Goal: Information Seeking & Learning: Learn about a topic

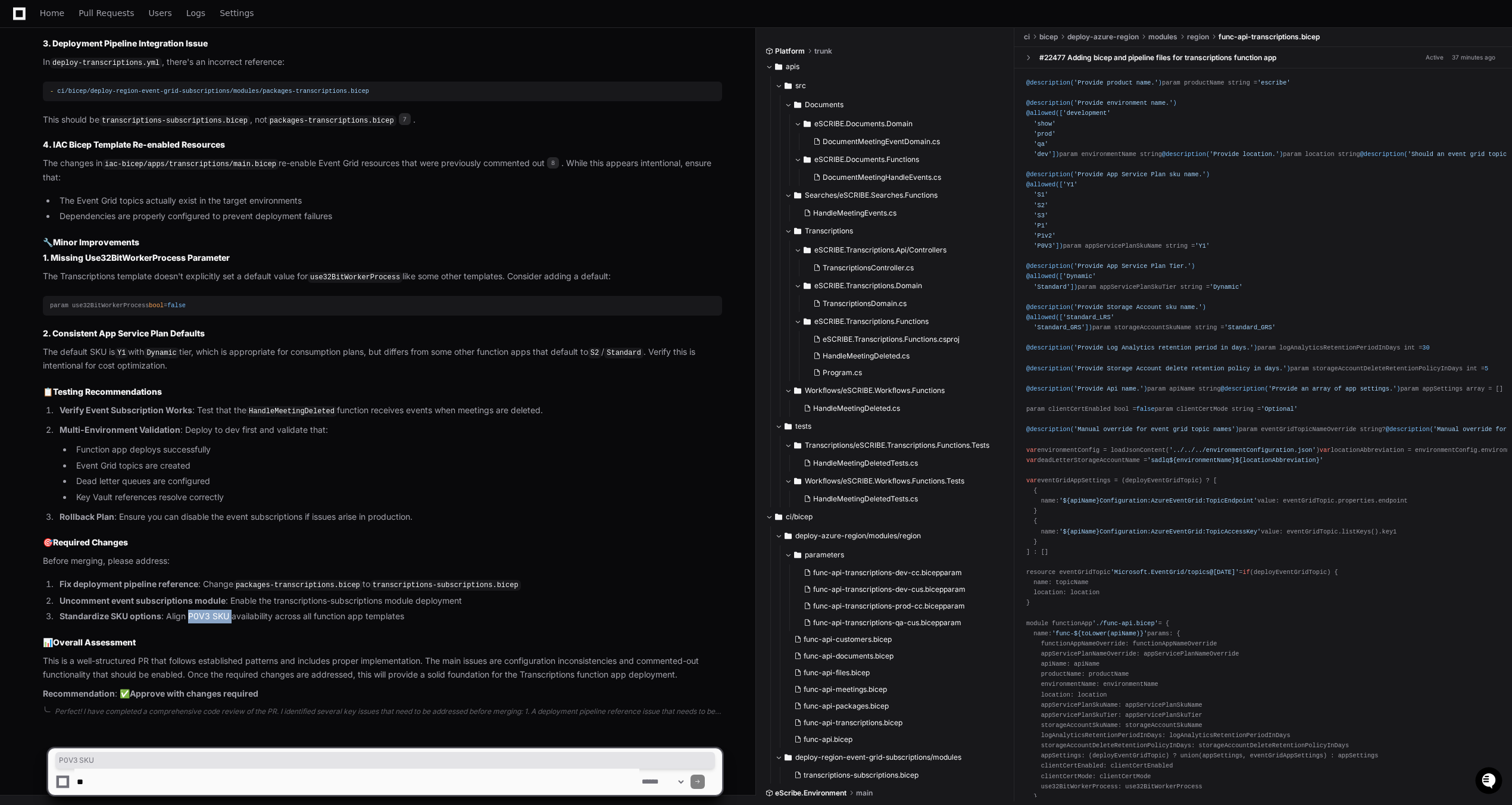
click at [53, 26] on link "Home" at bounding box center [52, 14] width 25 height 27
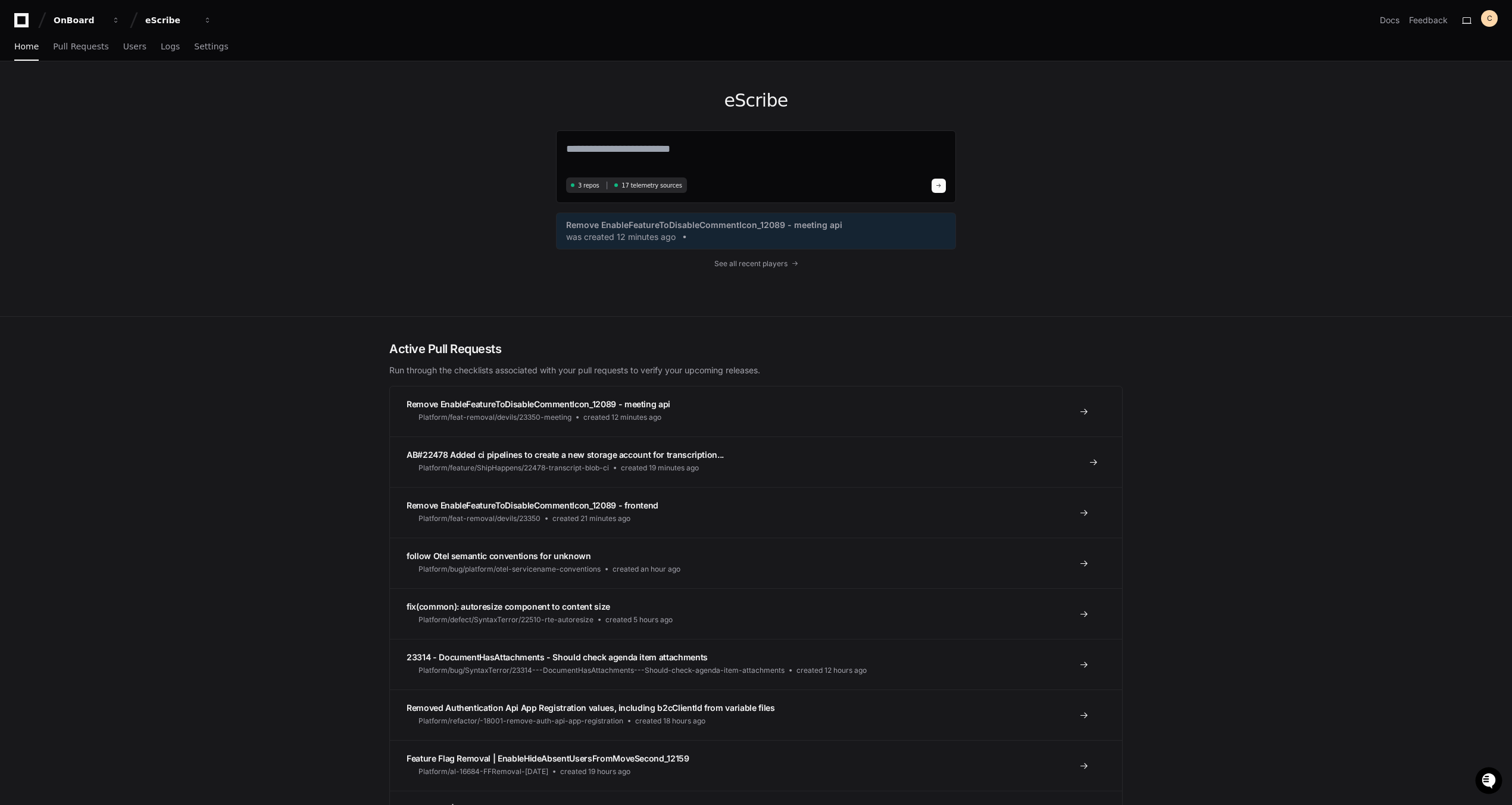
click at [567, 452] on span "AB#22478 Added ci pipelines to create a new storage account for transcription..." at bounding box center [564, 455] width 317 height 10
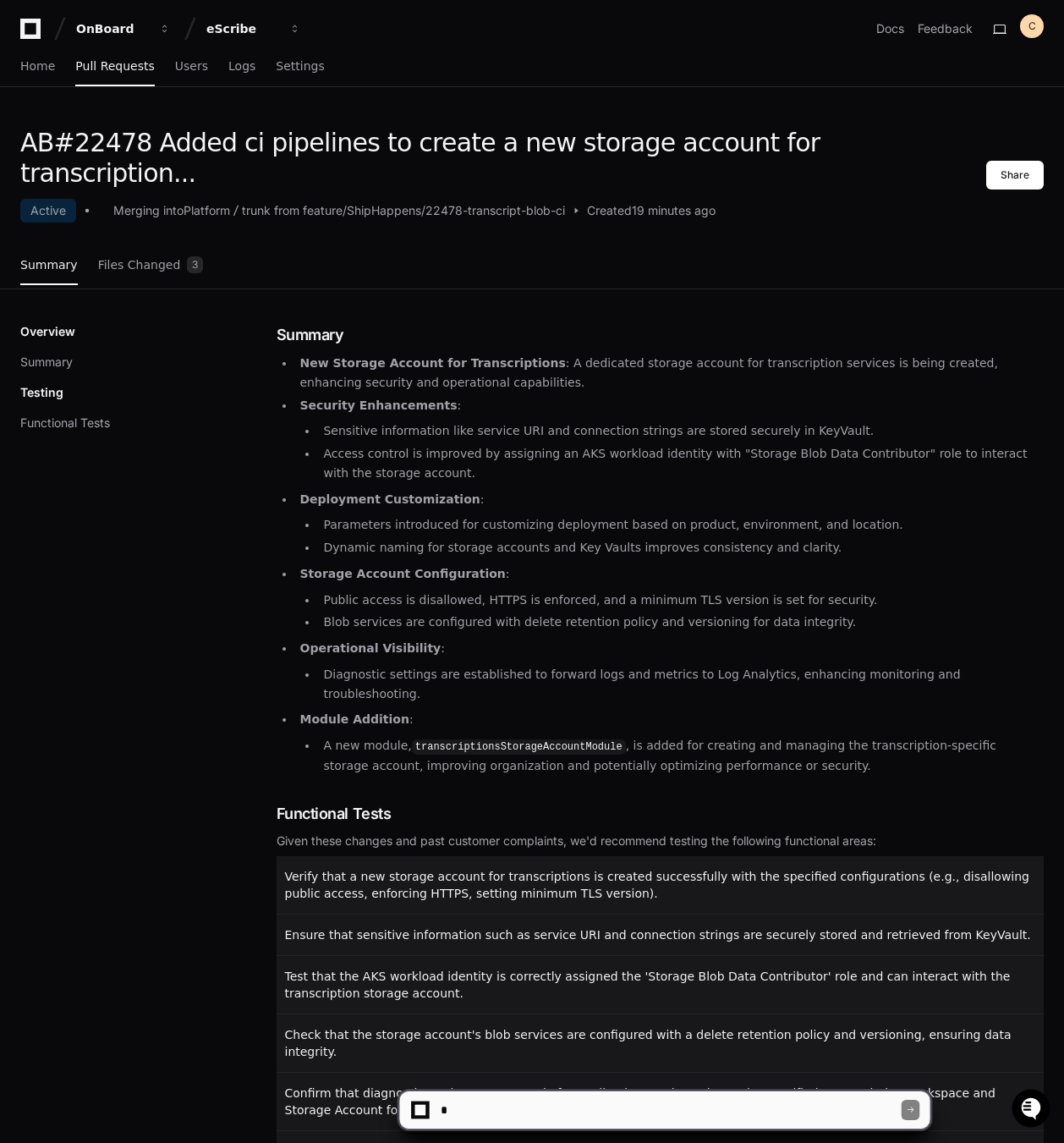
click at [621, 1100] on textarea at bounding box center [669, 1110] width 465 height 38
type textarea "**********"
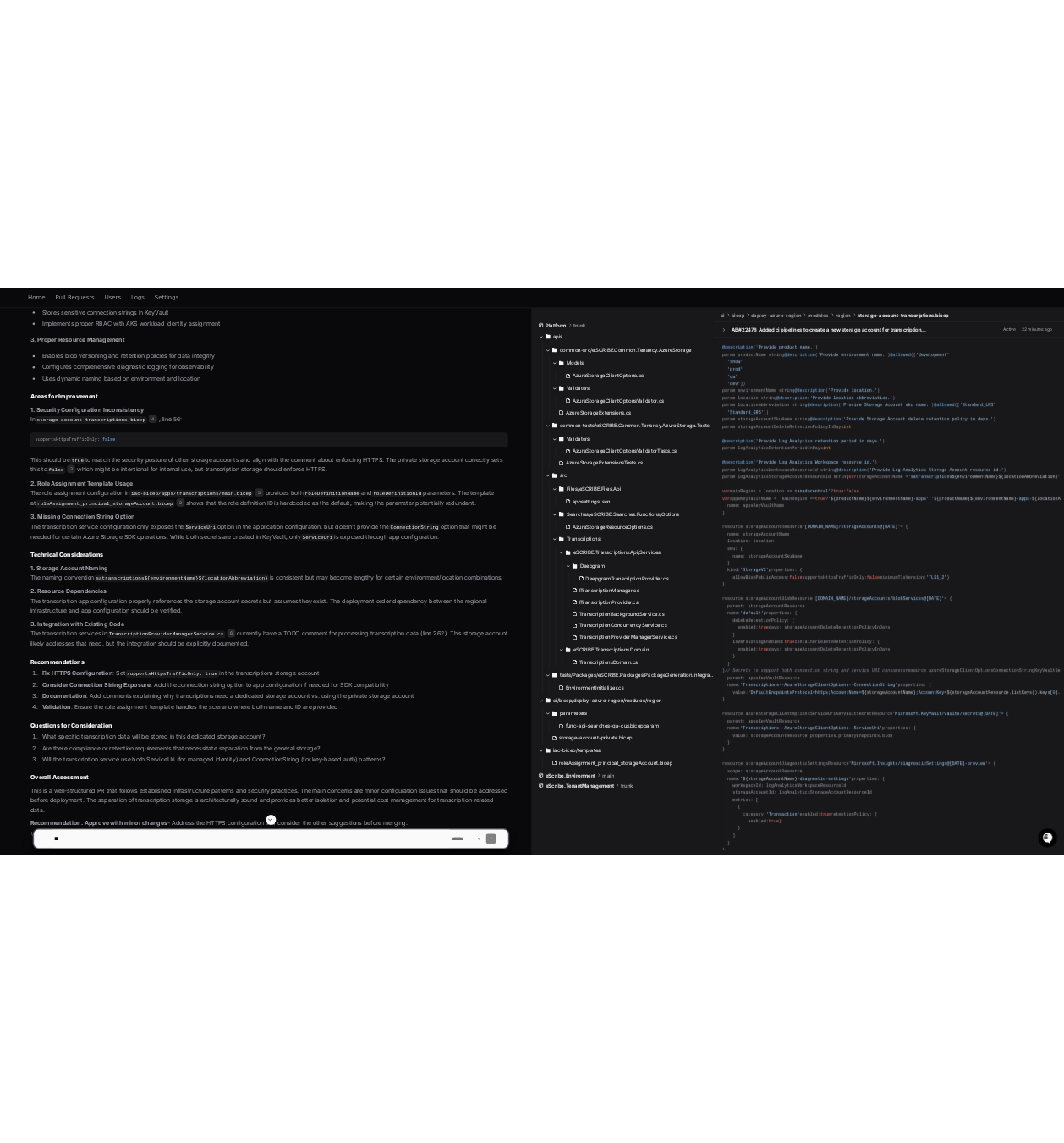
scroll to position [1536, 0]
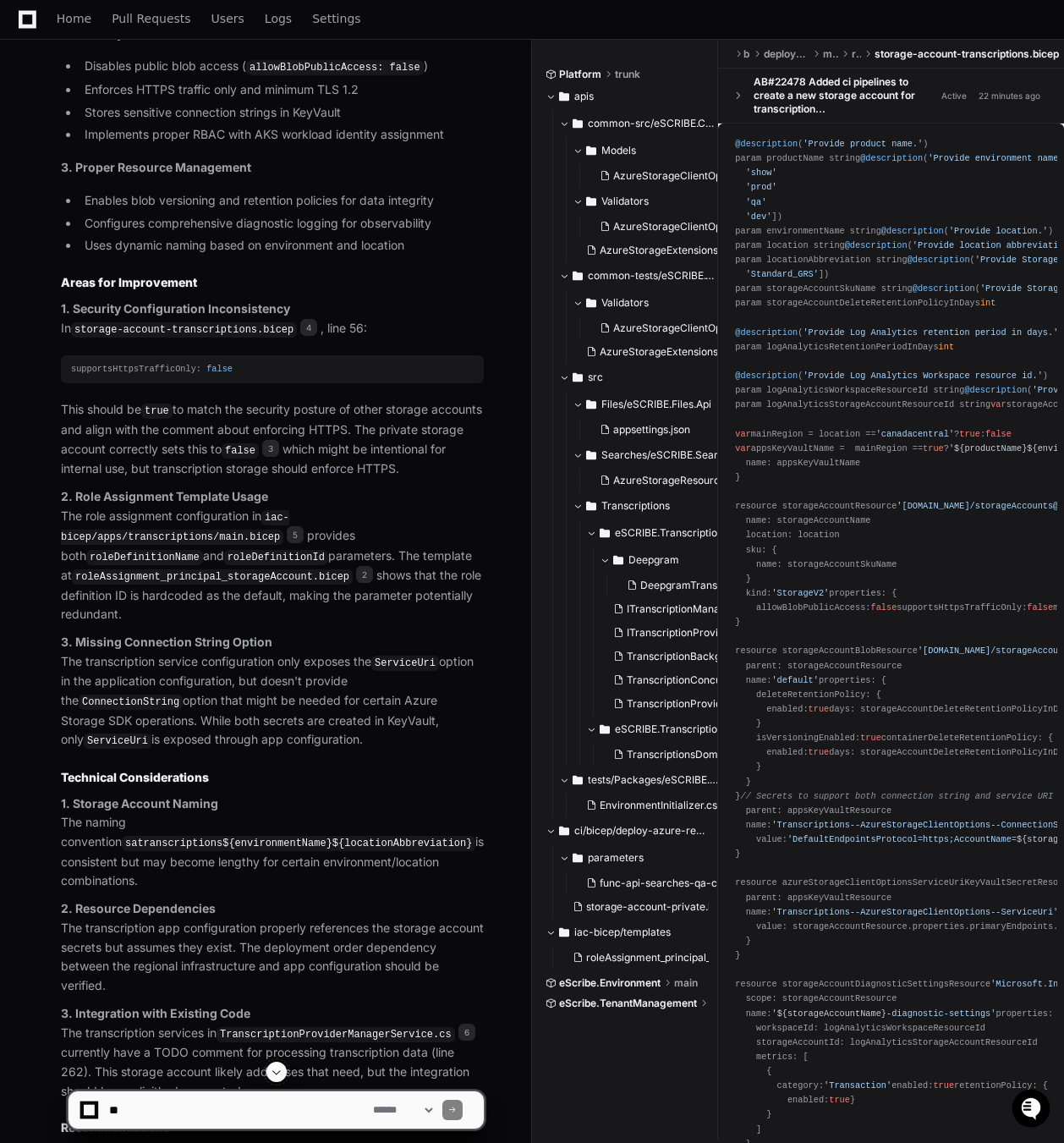
click at [203, 550] on code "roleDefinitionName" at bounding box center [144, 557] width 117 height 16
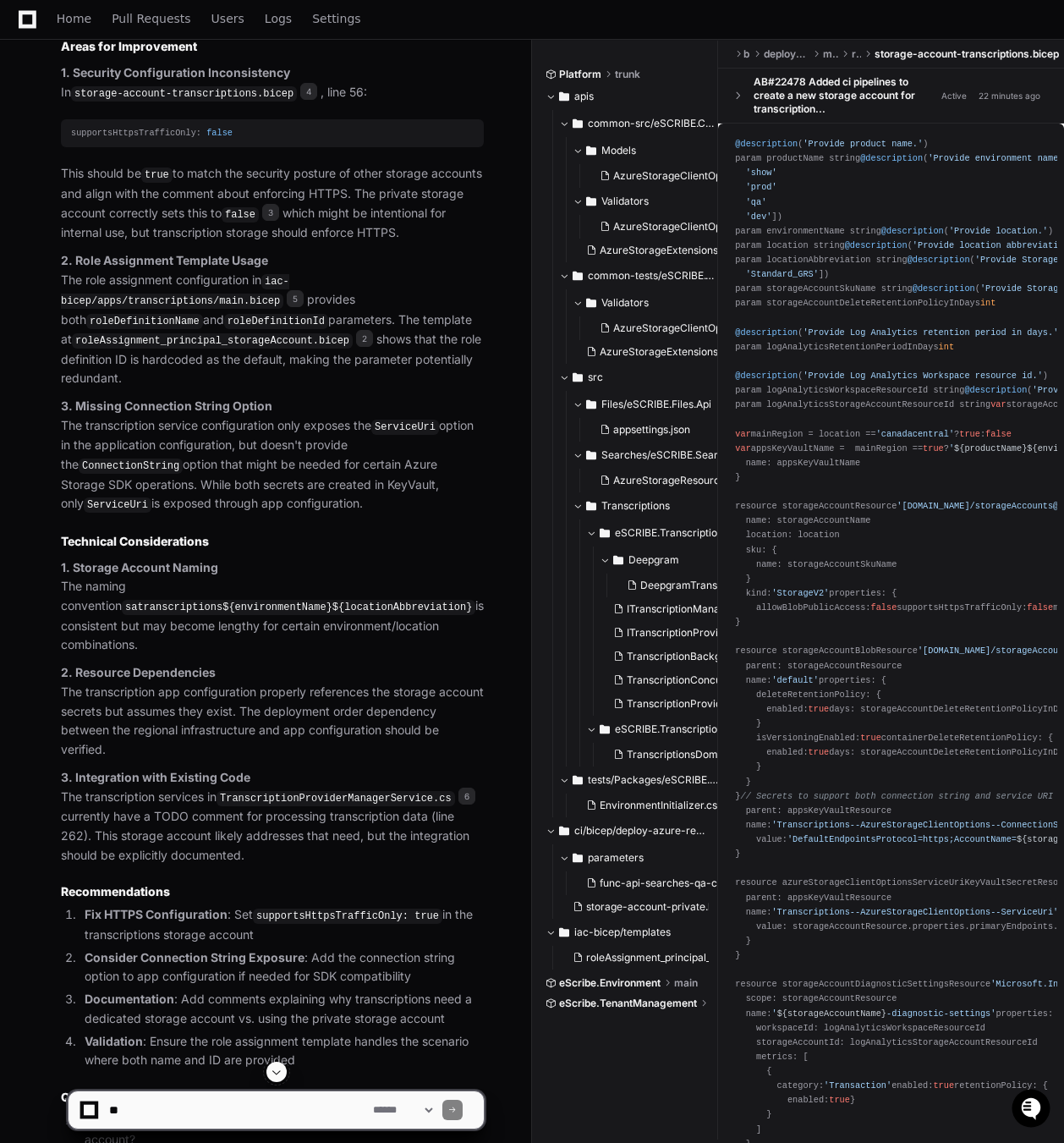
scroll to position [1789, 0]
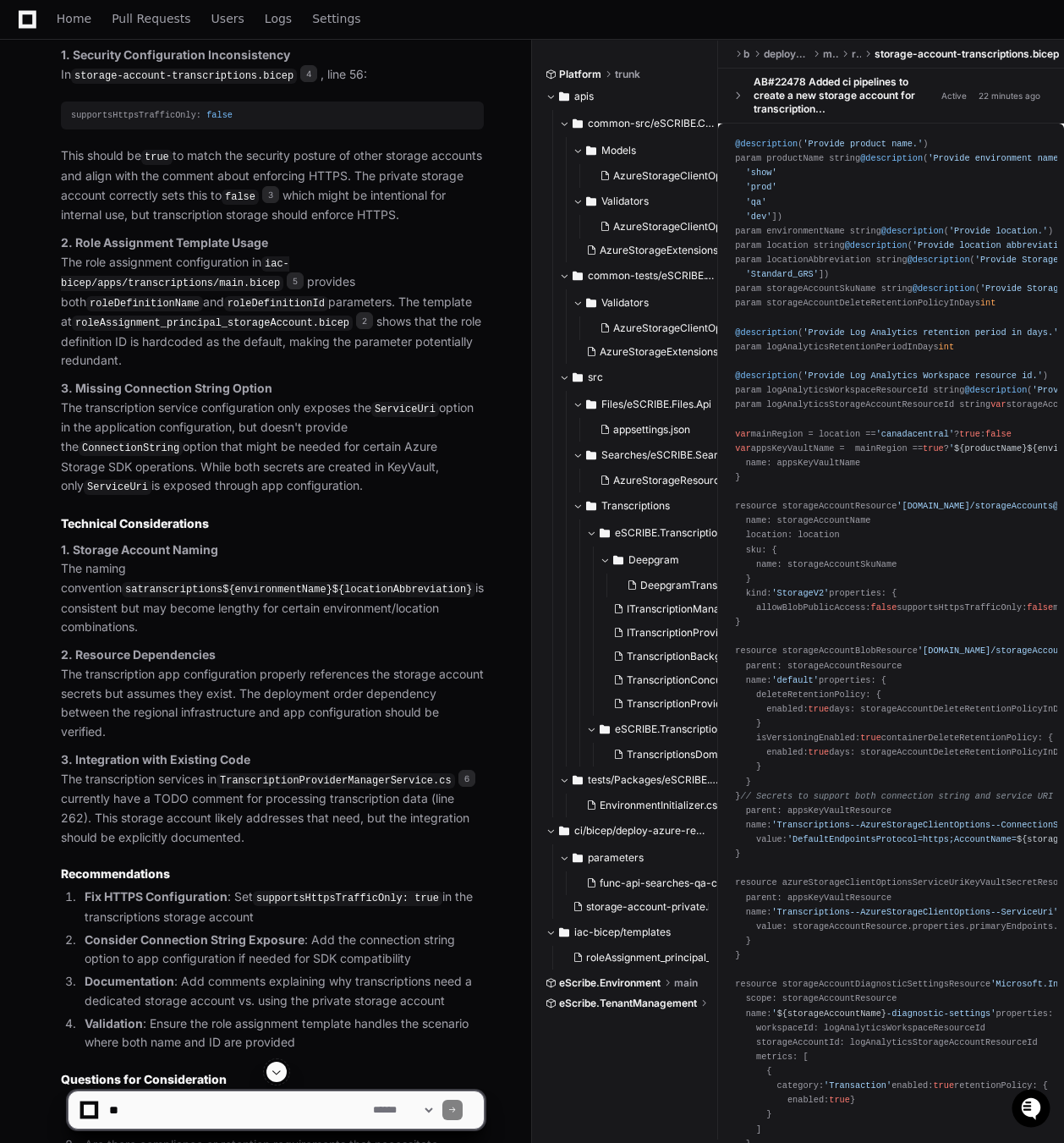
click at [352, 891] on code "supportsHttpsTrafficOnly: true" at bounding box center [348, 898] width 189 height 16
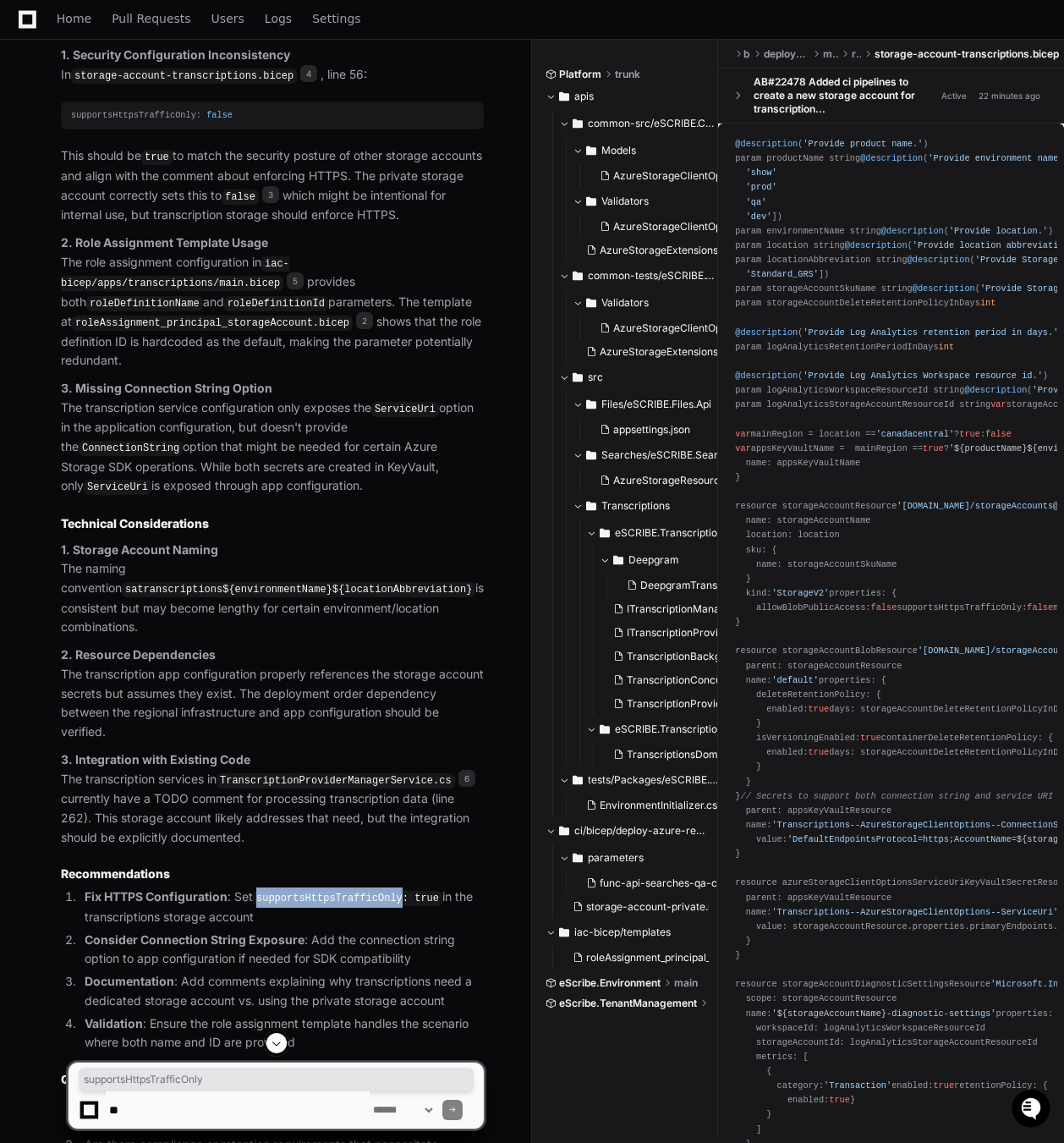
copy code "supportsHttpsTrafficOnly"
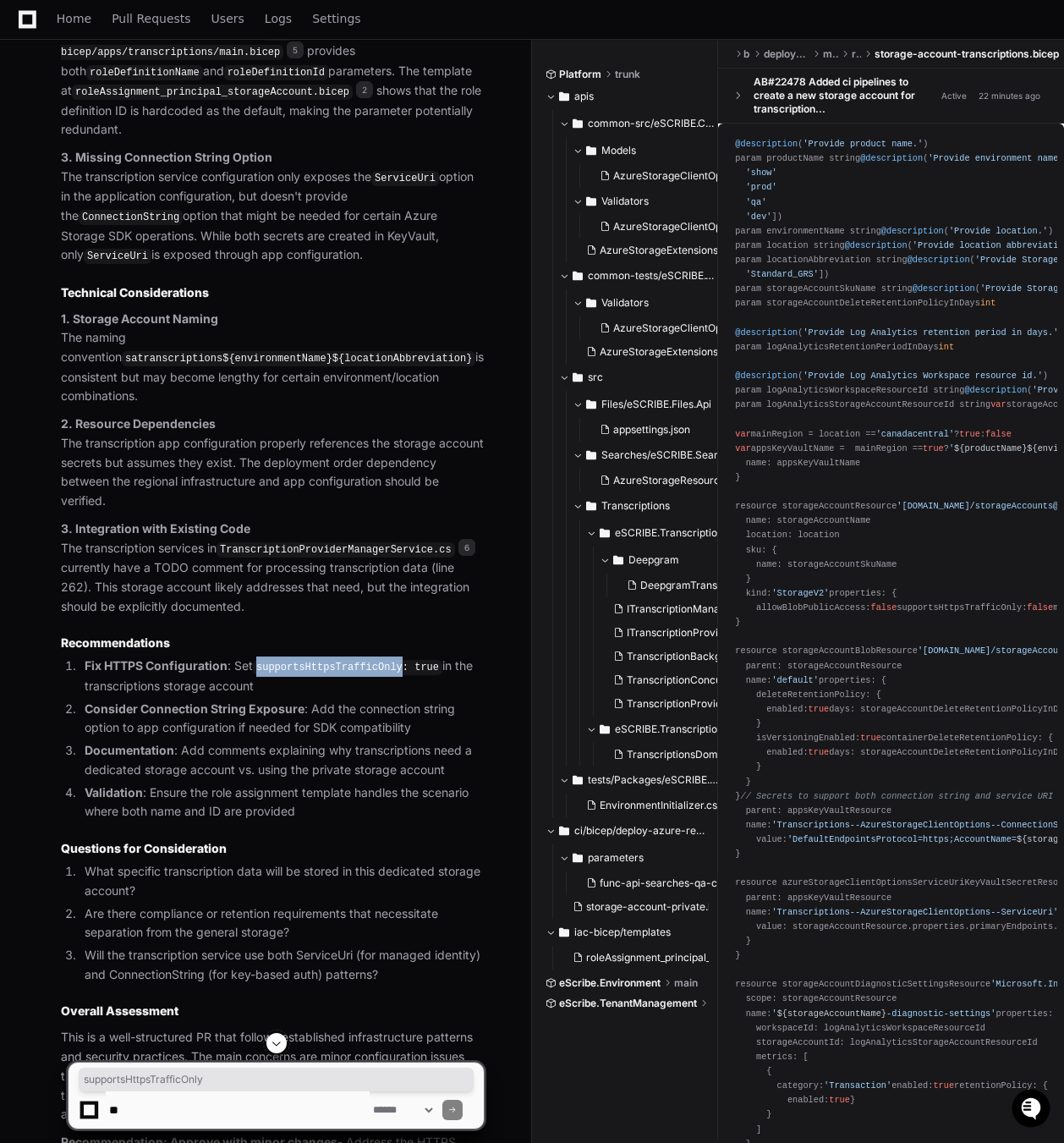
scroll to position [2044, 0]
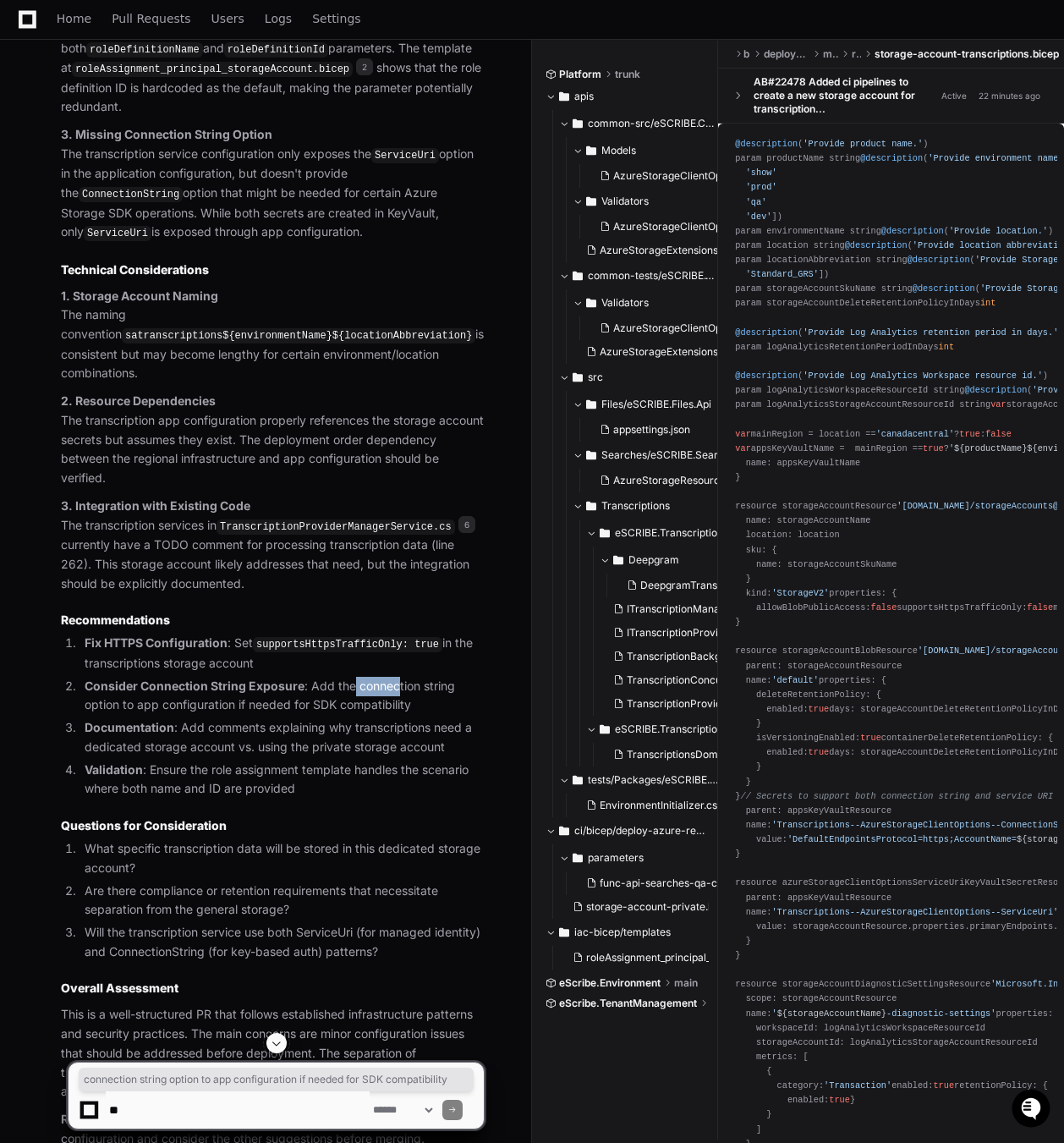
drag, startPoint x: 351, startPoint y: 652, endPoint x: 397, endPoint y: 660, distance: 46.7
click at [397, 677] on li "Consider Connection String Exposure : Add the connection string option to app c…" at bounding box center [282, 696] width 405 height 39
click at [296, 678] on strong "Consider Connection String Exposure" at bounding box center [195, 686] width 220 height 15
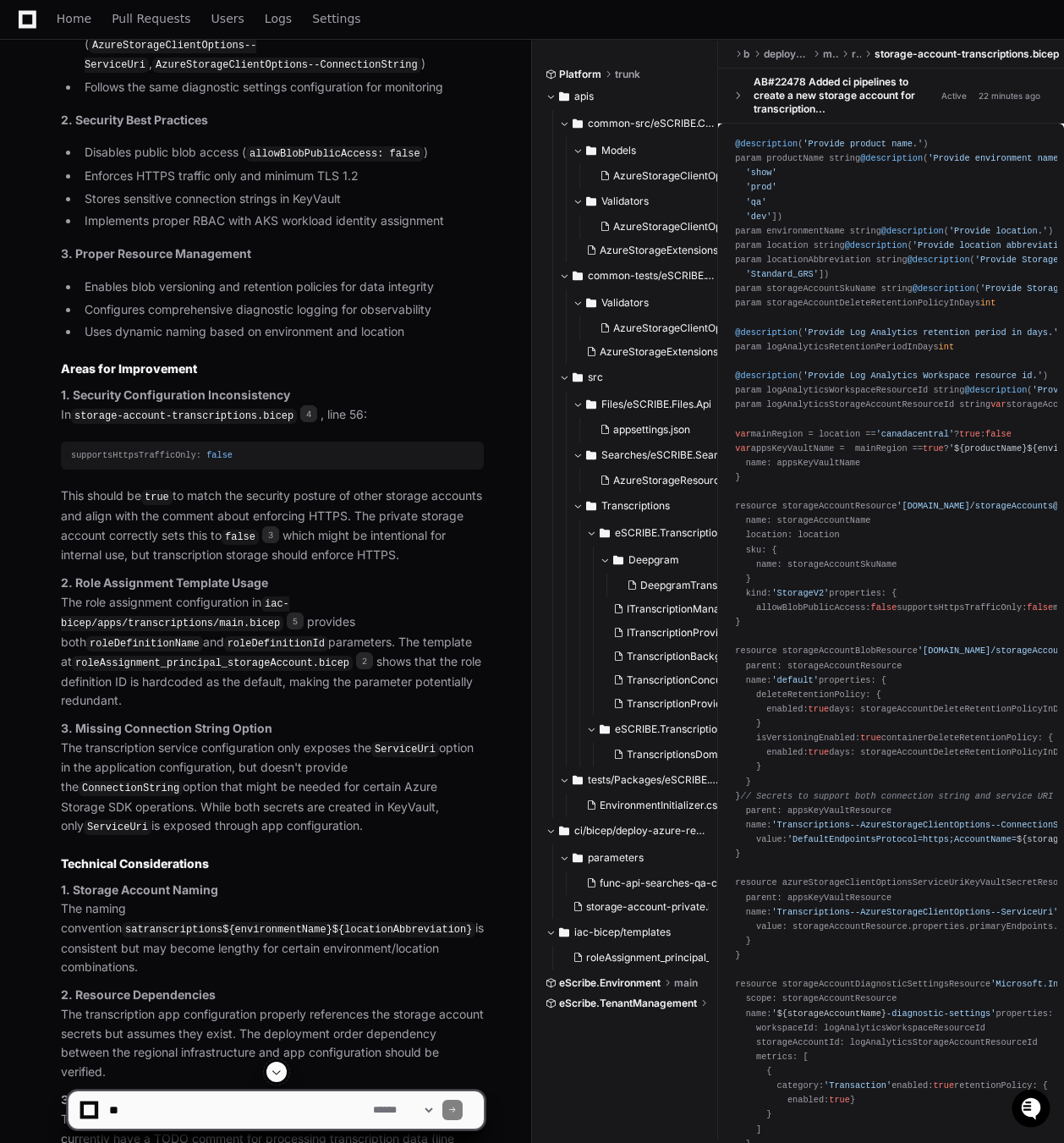
scroll to position [1620, 0]
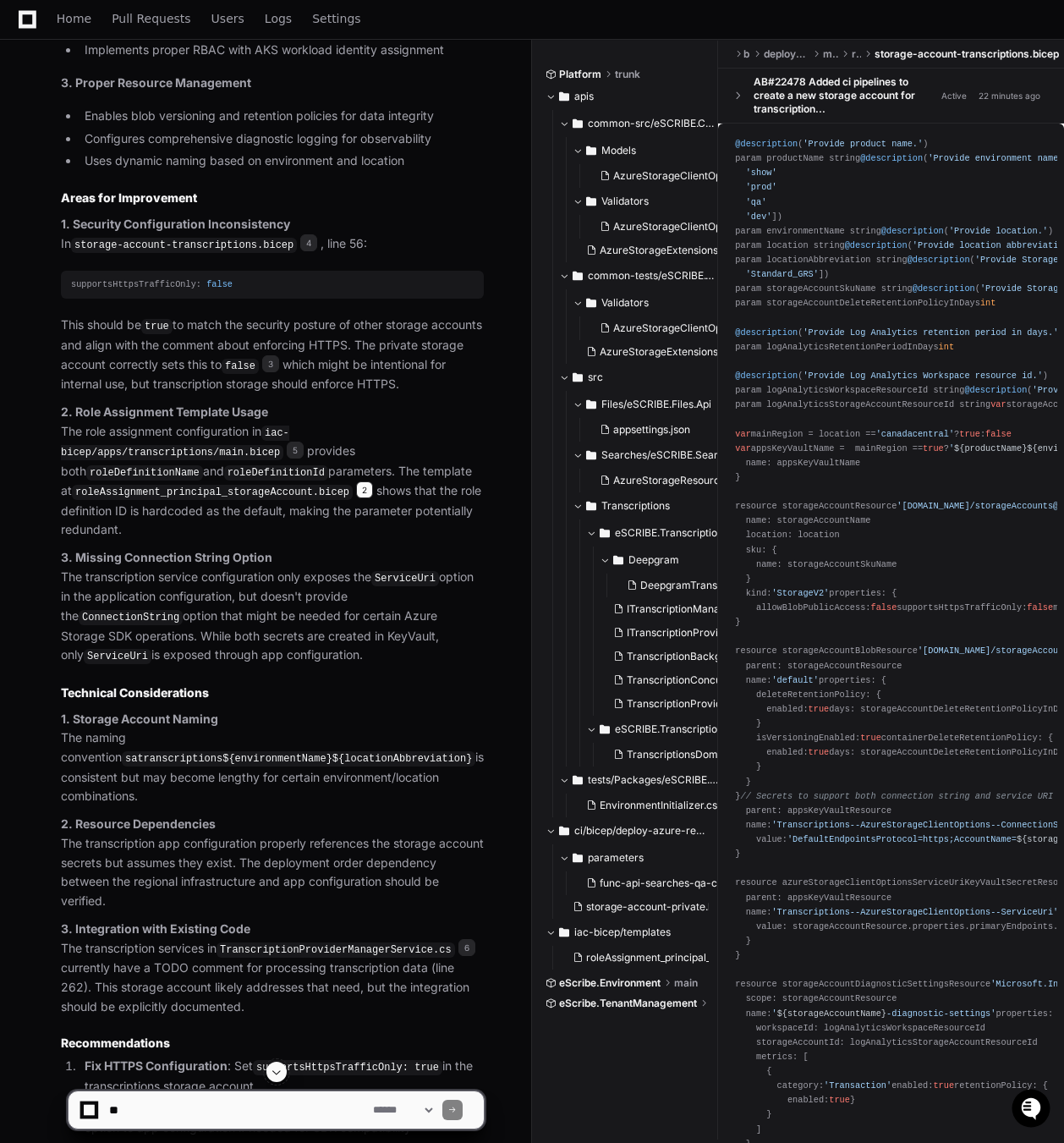
click at [356, 481] on span "2" at bounding box center [364, 489] width 17 height 17
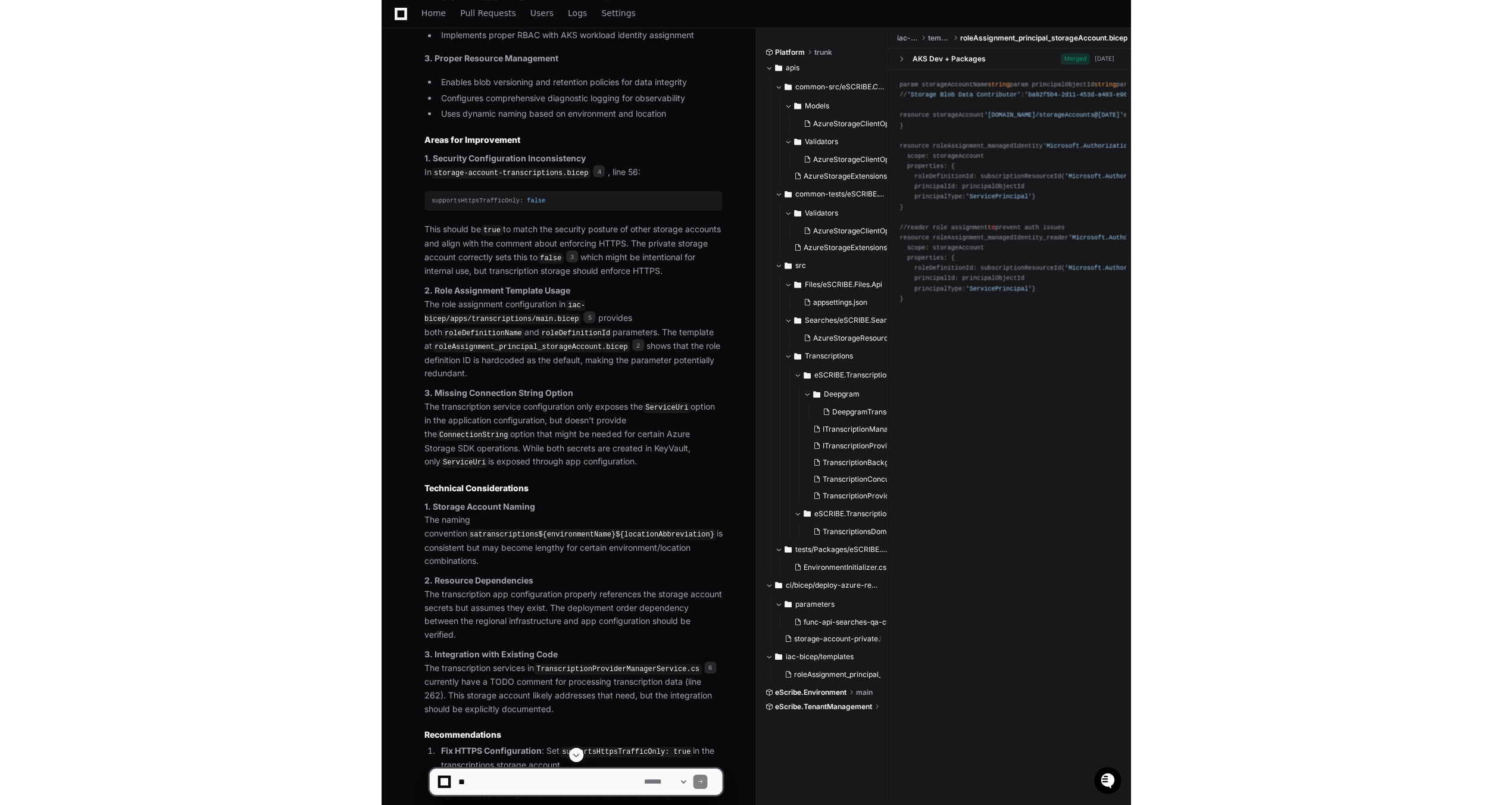
scroll to position [1081, 0]
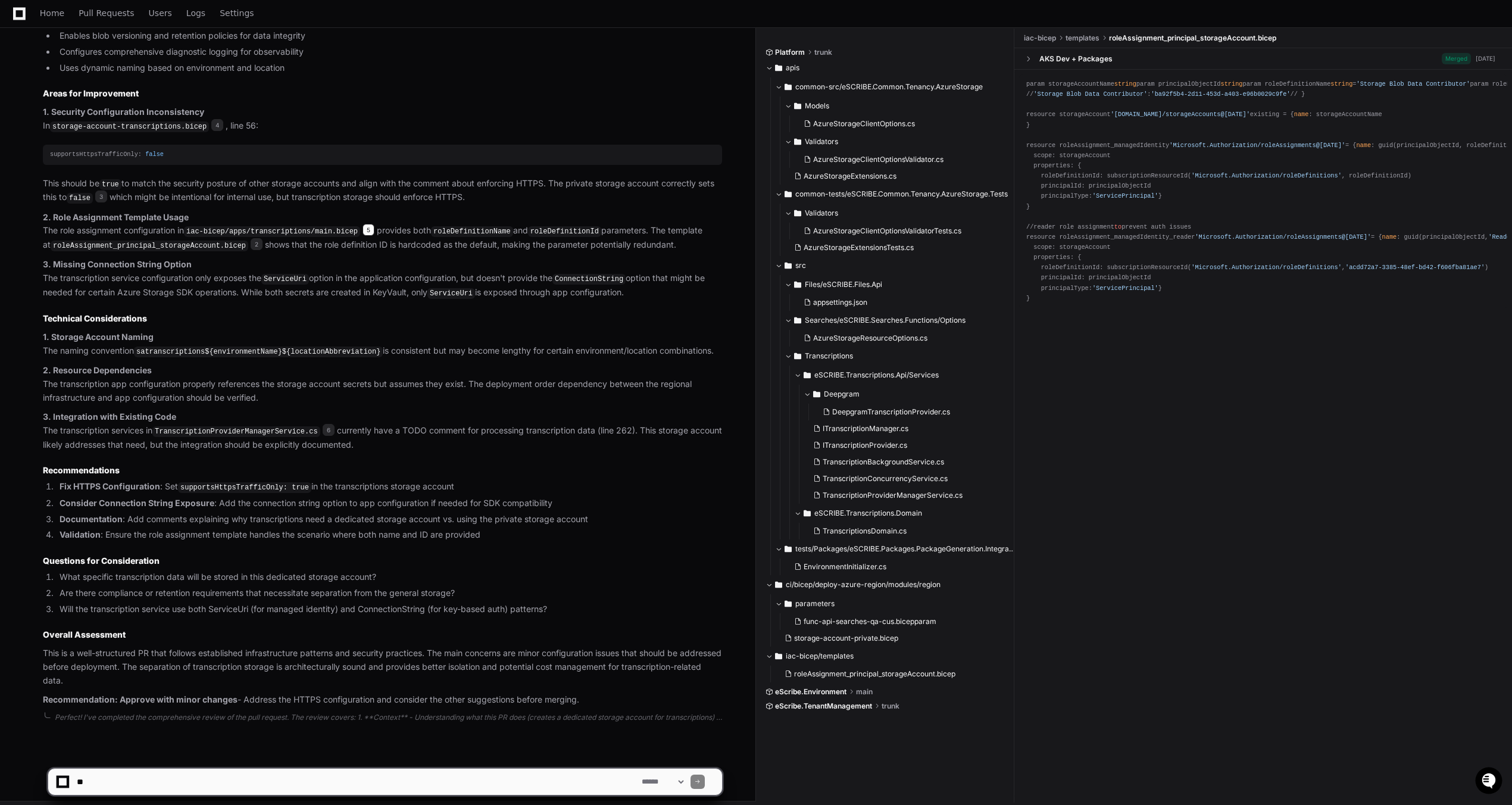
click at [362, 228] on span "5" at bounding box center [368, 230] width 12 height 12
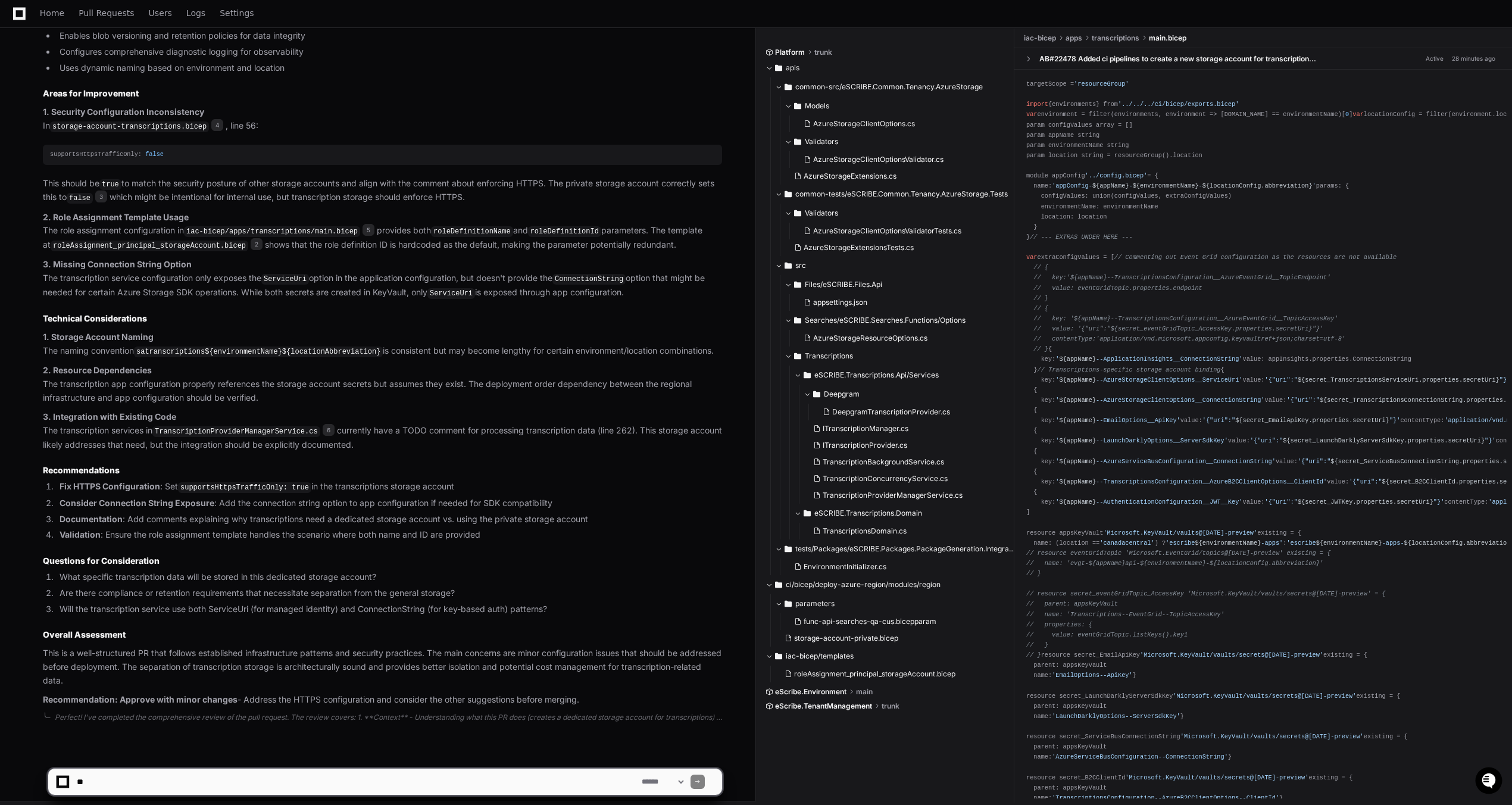
click at [486, 229] on code "roleDefinitionName" at bounding box center [471, 231] width 82 height 11
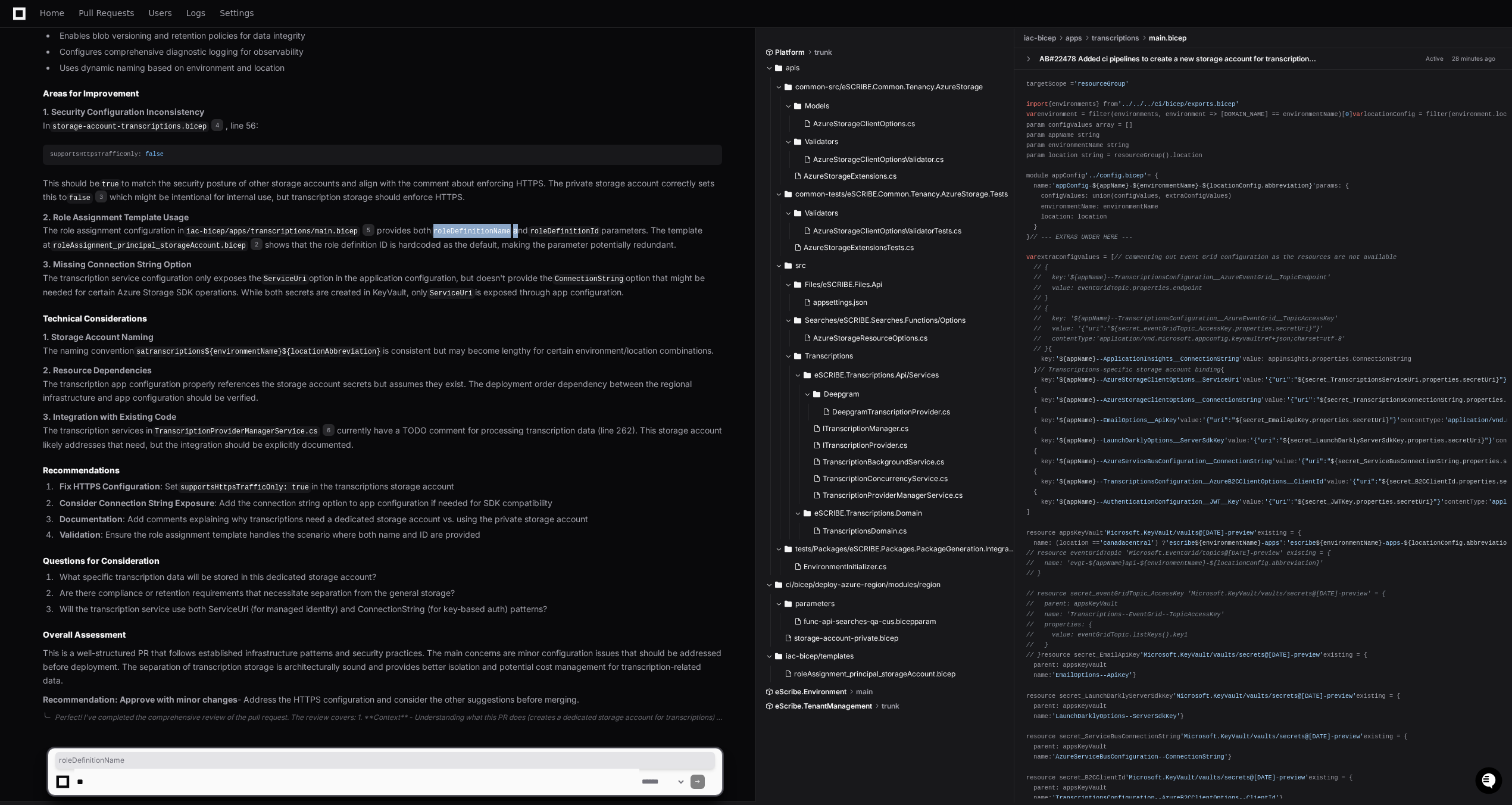
click at [445, 222] on p "2. Role Assignment Template Usage The role assignment configuration in iac-bice…" at bounding box center [382, 231] width 679 height 42
drag, startPoint x: 428, startPoint y: 225, endPoint x: 499, endPoint y: 229, distance: 71.1
click at [499, 229] on code "roleDefinitionName" at bounding box center [471, 231] width 82 height 11
copy code "roleDefinitionName"
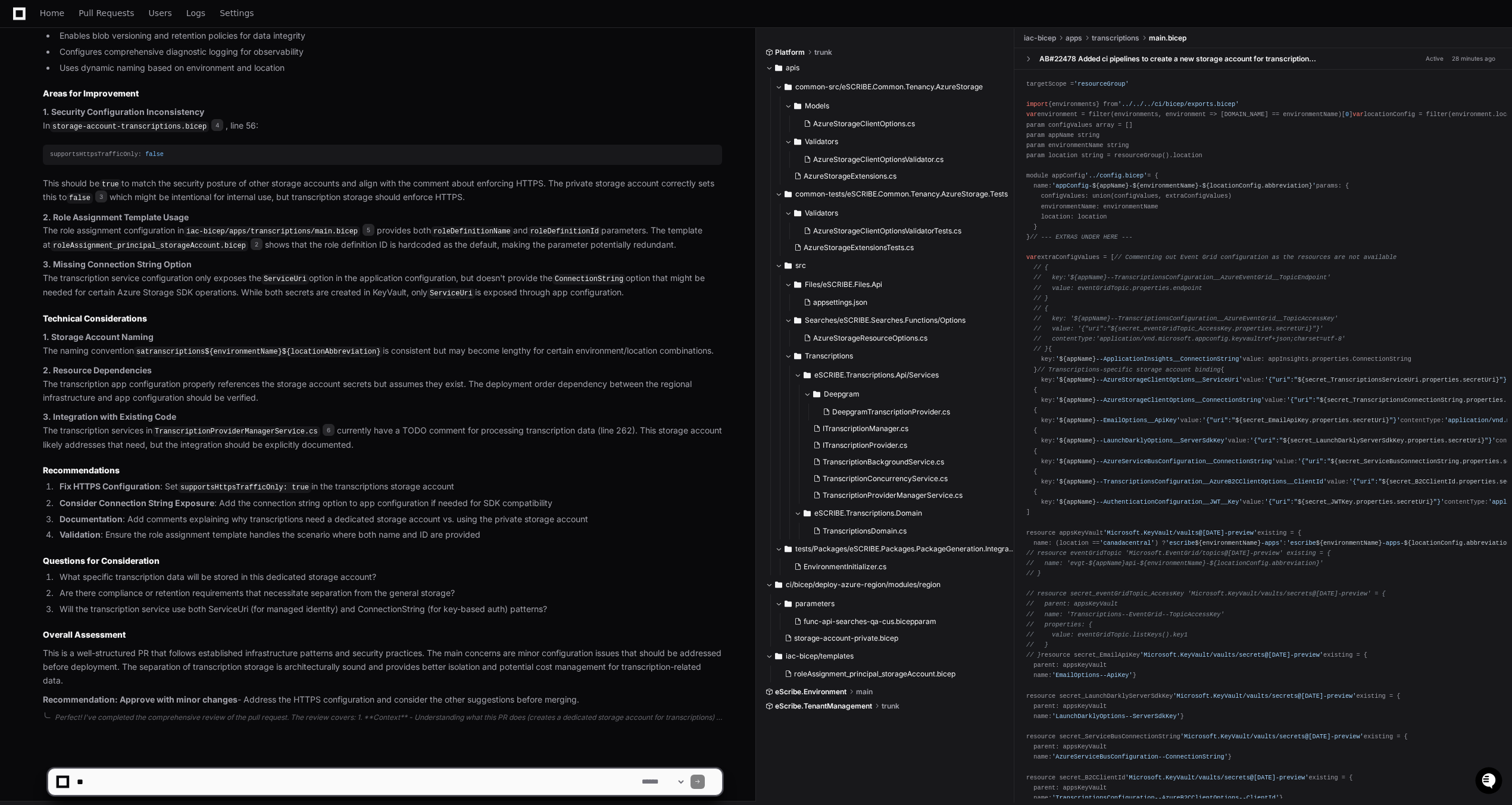
click at [1382, 224] on div "targetScope = 'resourceGroup' import {environments} from '../../../ci/bicep/exp…" at bounding box center [1263, 589] width 474 height 1020
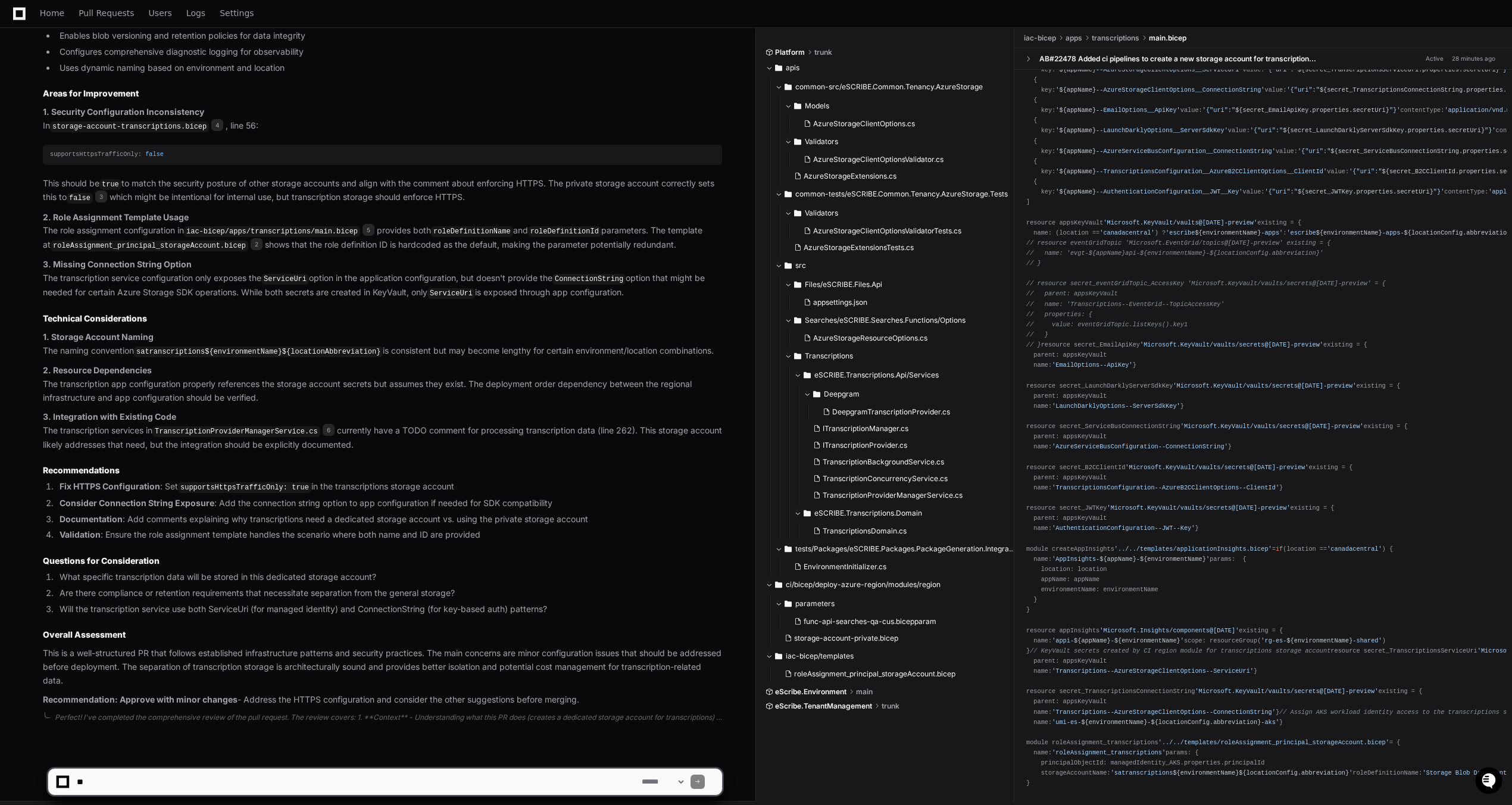
scroll to position [901, 0]
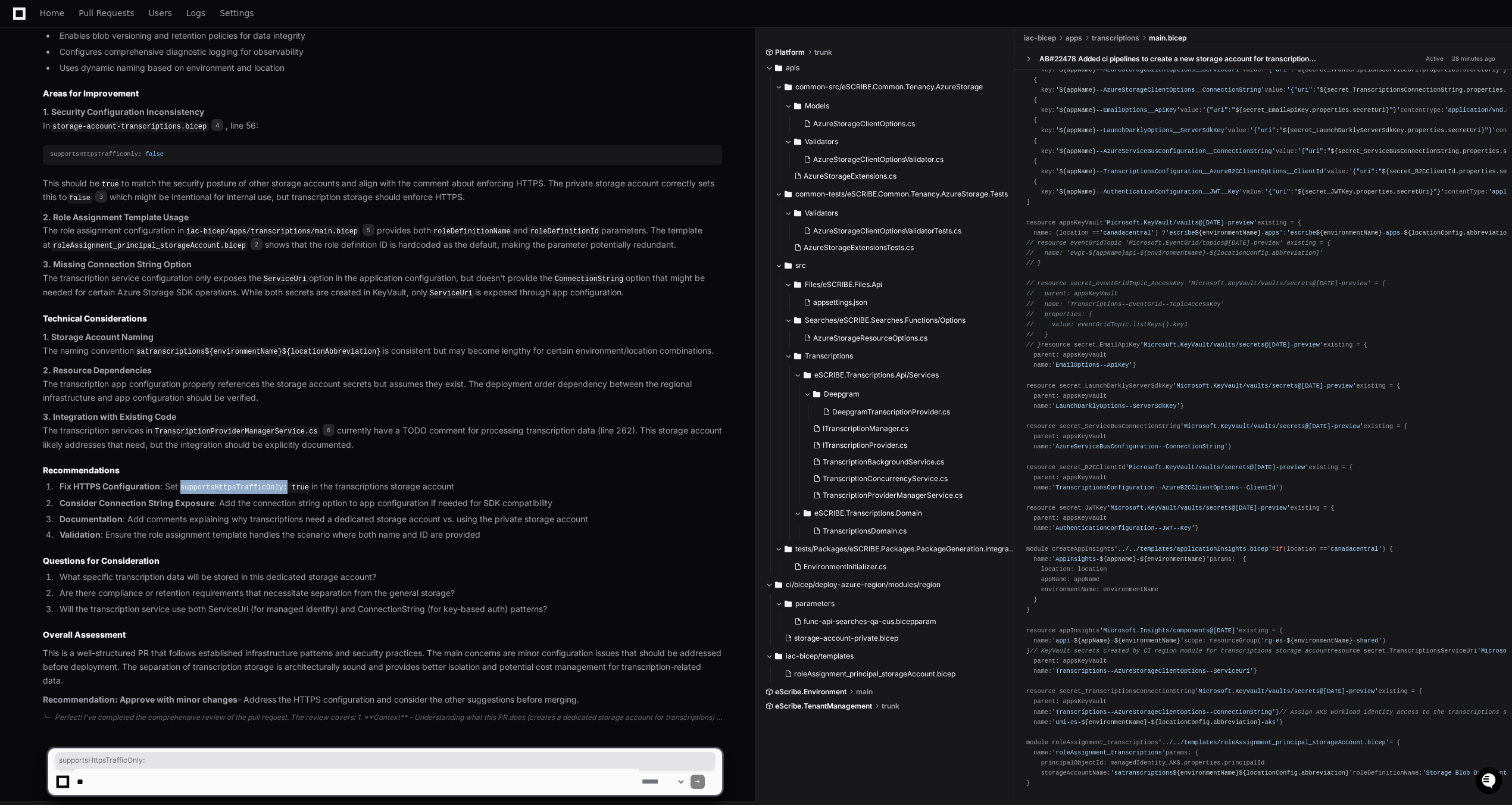
drag, startPoint x: 182, startPoint y: 483, endPoint x: 278, endPoint y: 484, distance: 96.0
click at [278, 484] on code "supportsHttpsTrafficOnly: true" at bounding box center [245, 488] width 133 height 11
drag, startPoint x: 278, startPoint y: 488, endPoint x: 189, endPoint y: 483, distance: 89.1
click at [278, 488] on li "Fix HTTPS Configuration : Set supportsHttpsTrafficOnly: true in the transcripti…" at bounding box center [389, 487] width 666 height 14
drag, startPoint x: 181, startPoint y: 482, endPoint x: 275, endPoint y: 479, distance: 94.0
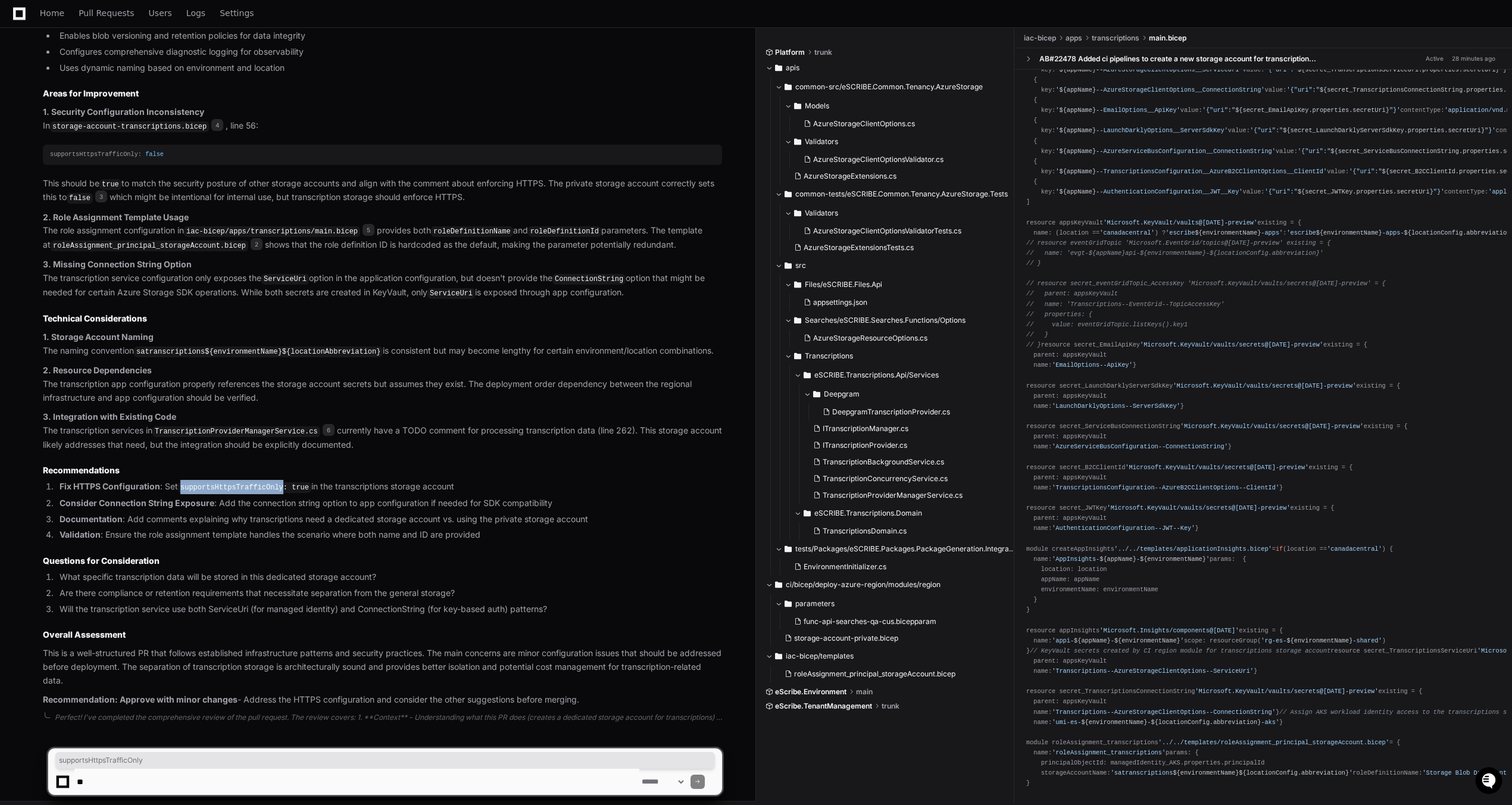
click at [275, 483] on code "supportsHttpsTrafficOnly: true" at bounding box center [245, 488] width 133 height 11
copy code "supportsHttpsTrafficOnly"
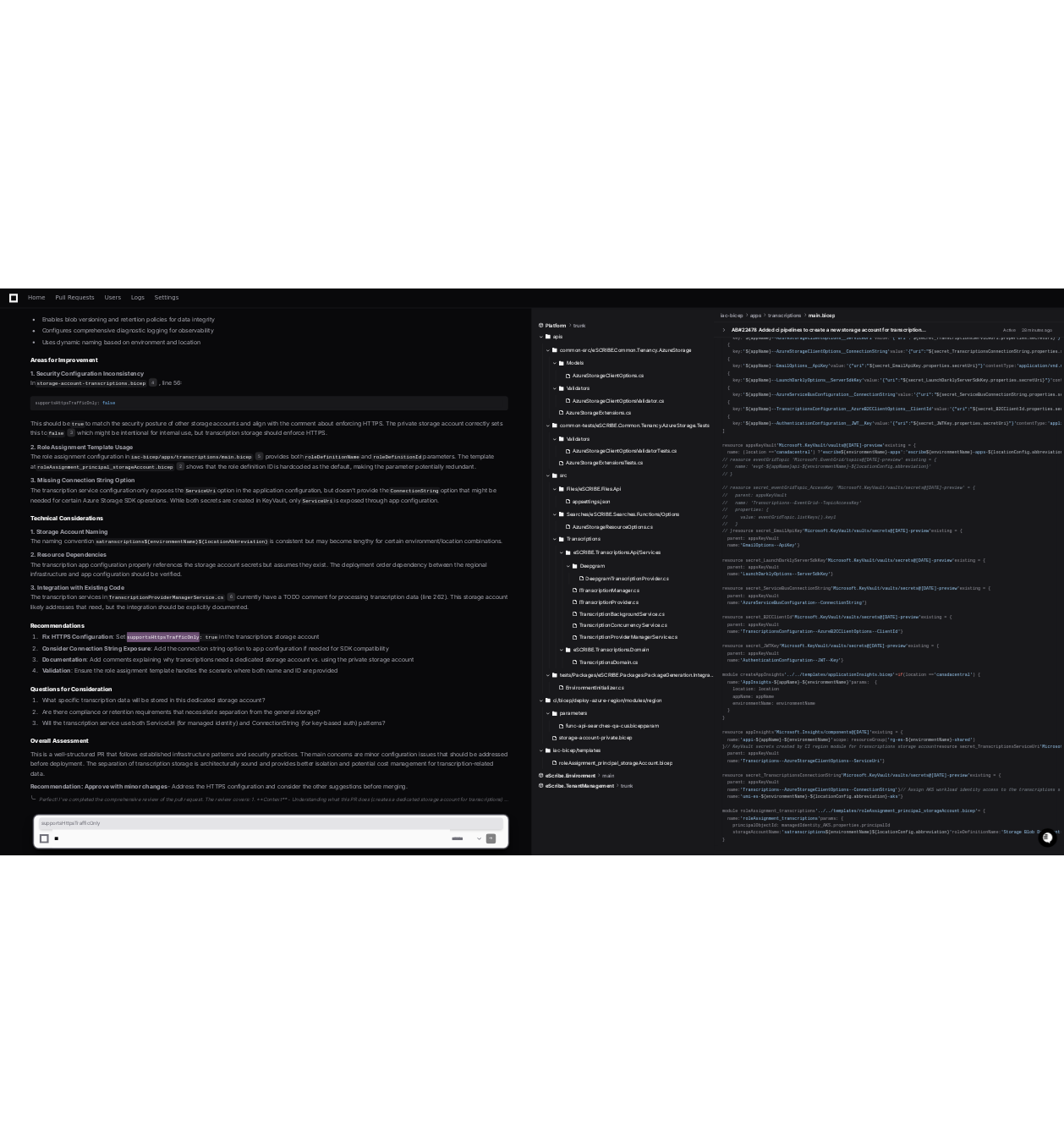
scroll to position [1536, 0]
